Goal: Task Accomplishment & Management: Use online tool/utility

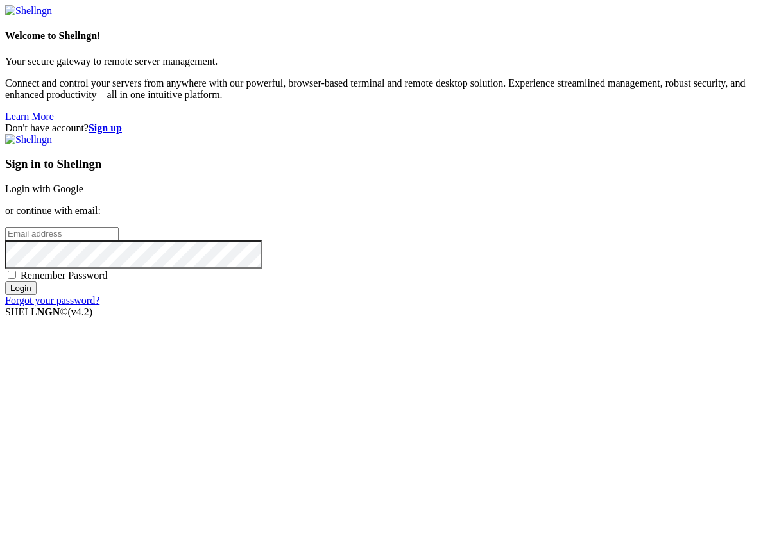
type input "[EMAIL_ADDRESS][DOMAIN_NAME]"
click at [37, 295] on input "Login" at bounding box center [20, 288] width 31 height 13
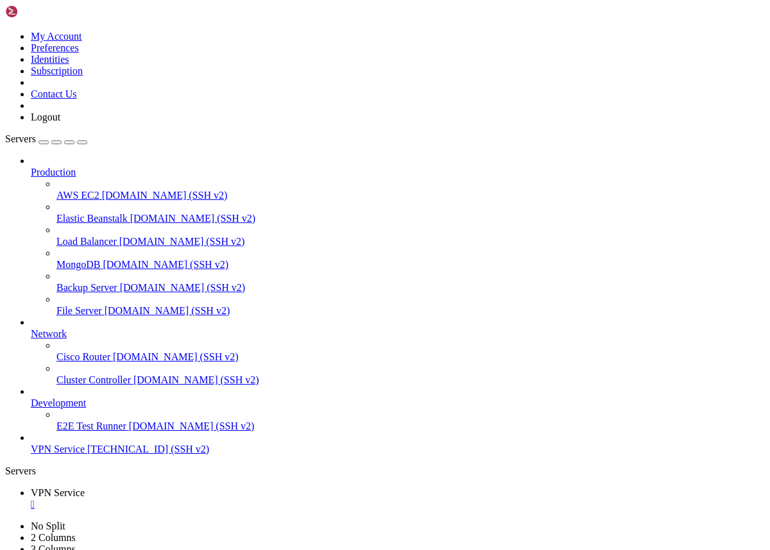
scroll to position [5377, 0]
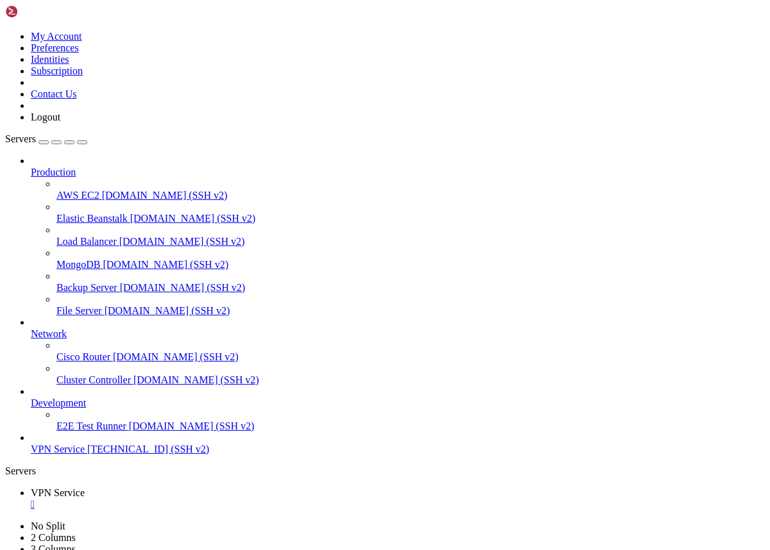
drag, startPoint x: 96, startPoint y: 1180, endPoint x: 14, endPoint y: 1143, distance: 89.9
drag, startPoint x: 11, startPoint y: 1130, endPoint x: 144, endPoint y: 1171, distance: 139.0
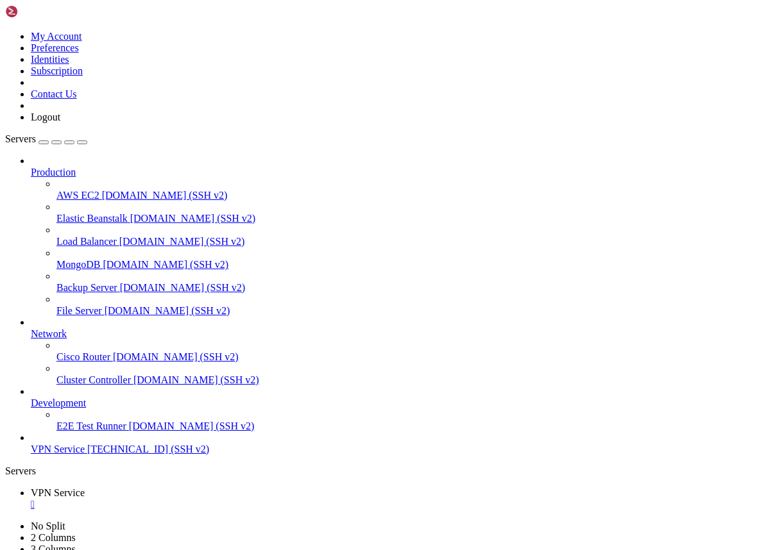
copy div "root@project:~# sudo ss -ltnp | grep 8080 LISTEN 0 511 [URL]: 8080 [TECHNICAL_I…"
drag, startPoint x: 269, startPoint y: 1241, endPoint x: 7, endPoint y: 1129, distance: 284.5
drag, startPoint x: 8, startPoint y: 1108, endPoint x: 185, endPoint y: 1169, distance: 187.0
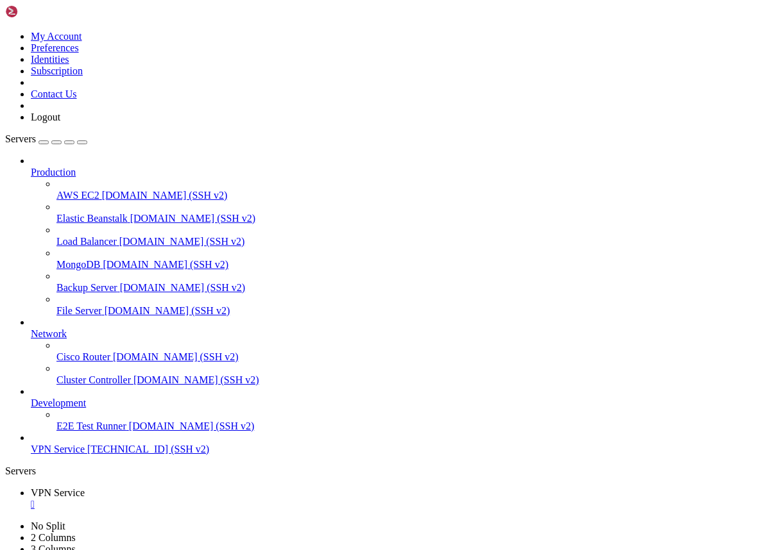
drag, startPoint x: 12, startPoint y: 1109, endPoint x: 103, endPoint y: 1176, distance: 112.9
copy div "root@project:~# ip -o -4 route show default | awk '{print $5}' # запомни имя ин…"
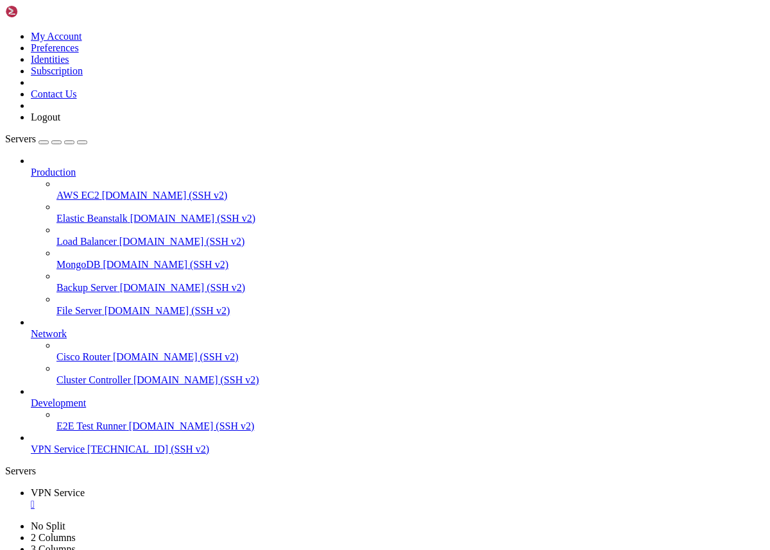
scroll to position [5750, 0]
drag, startPoint x: 164, startPoint y: 1180, endPoint x: 15, endPoint y: 1146, distance: 152.0
copy div "root@project:~# sudo iptables -t nat -A POSTROUTING -o ens3 -j MASQUERADE sudo …"
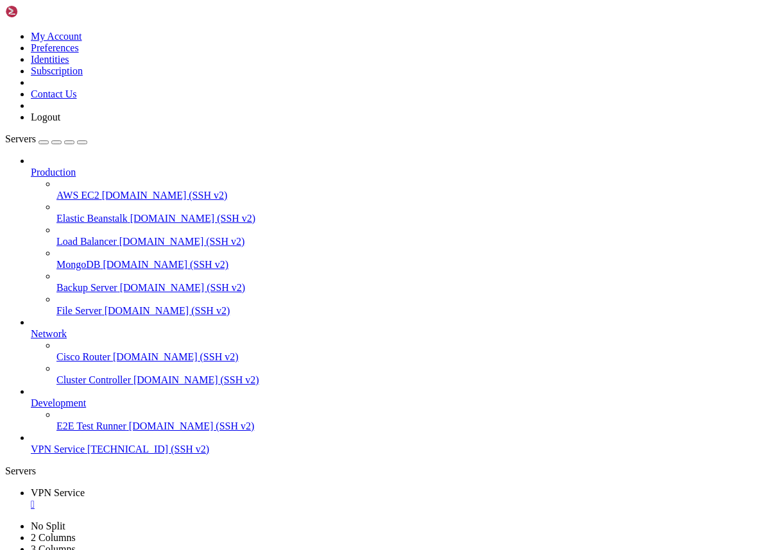
drag, startPoint x: 12, startPoint y: 1131, endPoint x: 130, endPoint y: 1171, distance: 125.4
drag, startPoint x: 112, startPoint y: 1182, endPoint x: 9, endPoint y: 1116, distance: 121.7
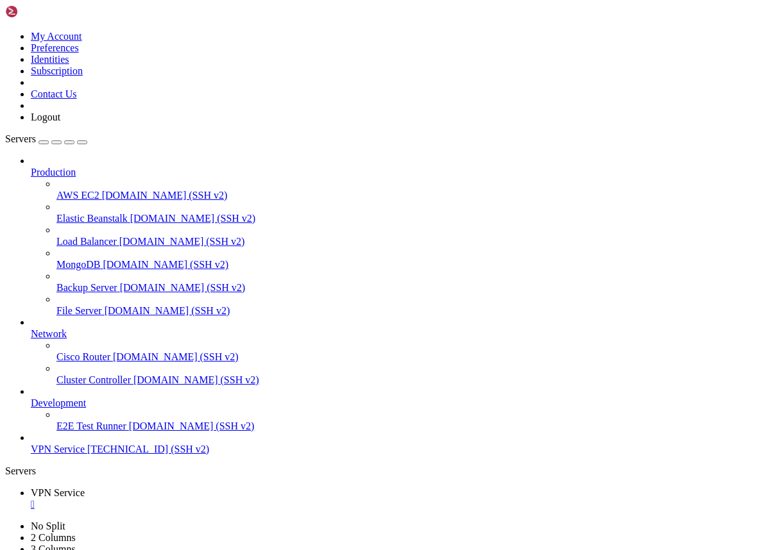
copy div "sudo iptables -t nat -L POSTROUTING -n --line-numbers # Удалить лишнее (повтори…"
drag, startPoint x: 10, startPoint y: 1080, endPoint x: 168, endPoint y: 1171, distance: 182.2
drag, startPoint x: 10, startPoint y: 788, endPoint x: 185, endPoint y: 1169, distance: 419.4
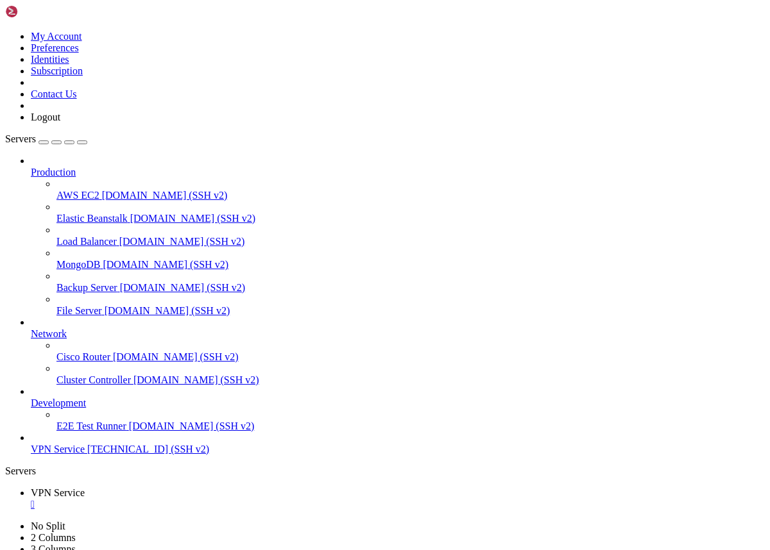
copy div "# loremipsumd s-am c adipi eli se doeiu temporin utlab e dolorema aliq enimadmi…"
